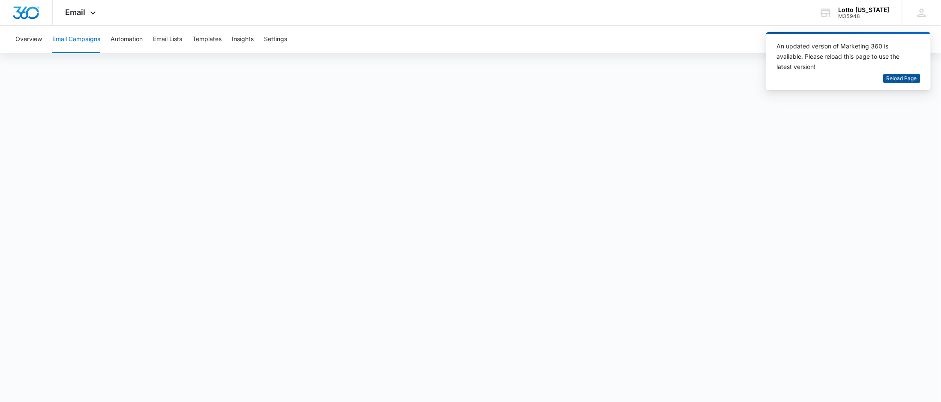
click at [911, 76] on span "Reload Page" at bounding box center [902, 79] width 30 height 8
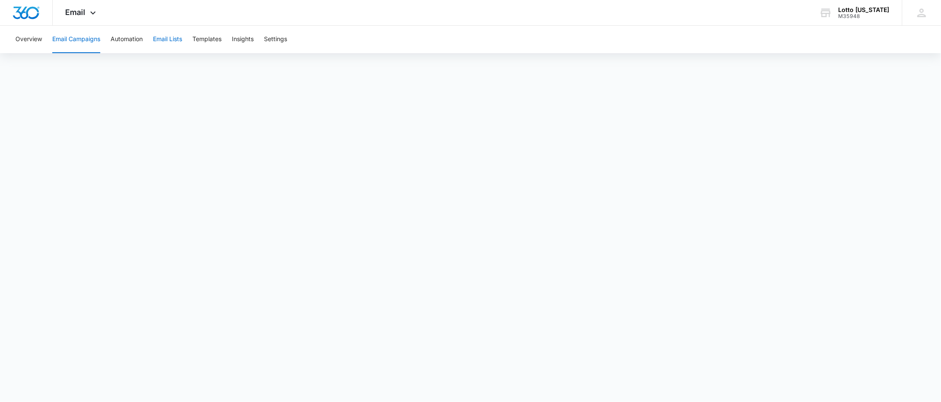
click at [165, 34] on button "Email Lists" at bounding box center [167, 39] width 29 height 27
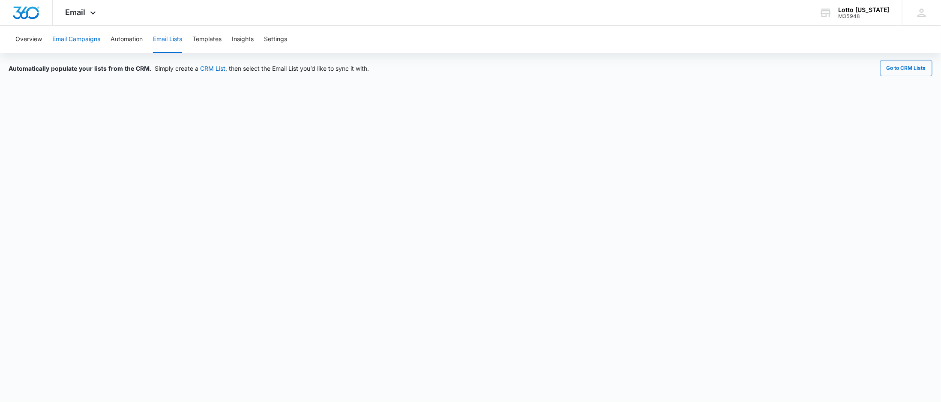
click at [81, 39] on button "Email Campaigns" at bounding box center [76, 39] width 48 height 27
